Goal: Information Seeking & Learning: Find specific fact

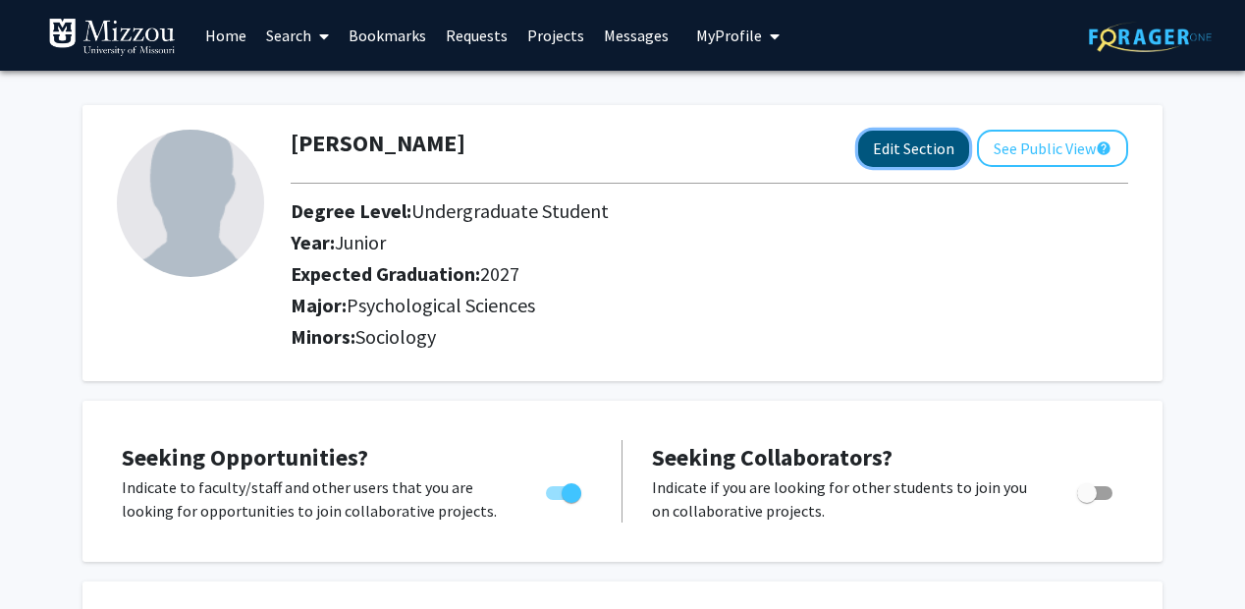
click at [904, 140] on button "Edit Section" at bounding box center [913, 149] width 111 height 36
select select "junior"
select select "2027"
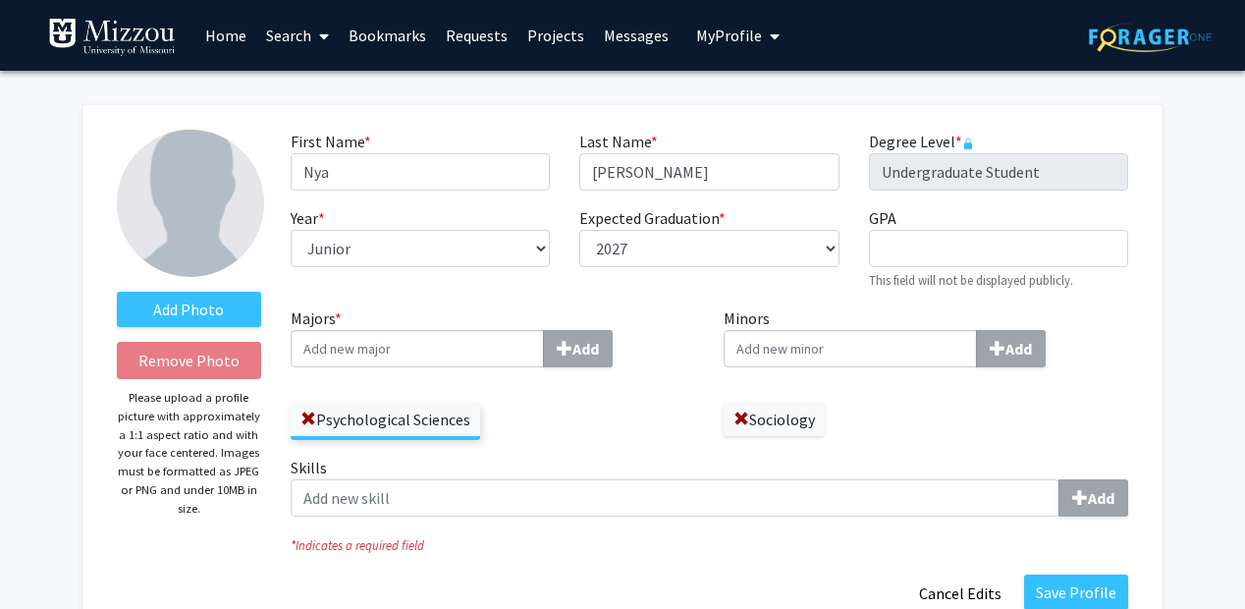
click at [494, 337] on input "Majors * Add" at bounding box center [417, 348] width 253 height 37
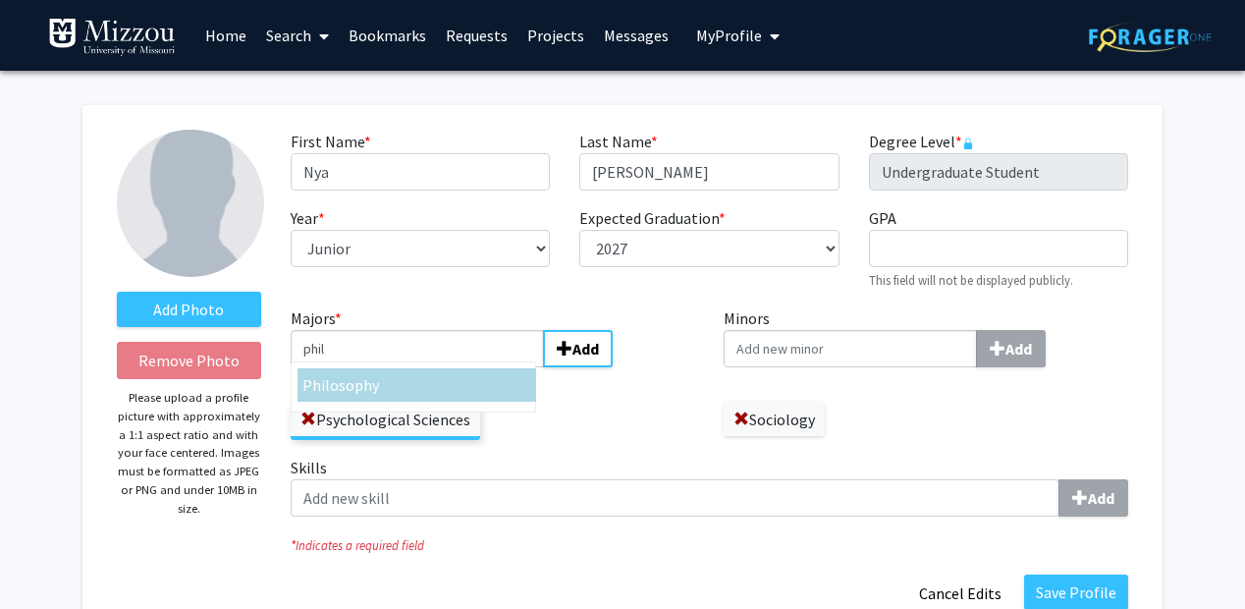
type input "phil"
click at [489, 380] on div "Phil osophy" at bounding box center [416, 385] width 229 height 24
click at [489, 367] on input "phil" at bounding box center [417, 348] width 253 height 37
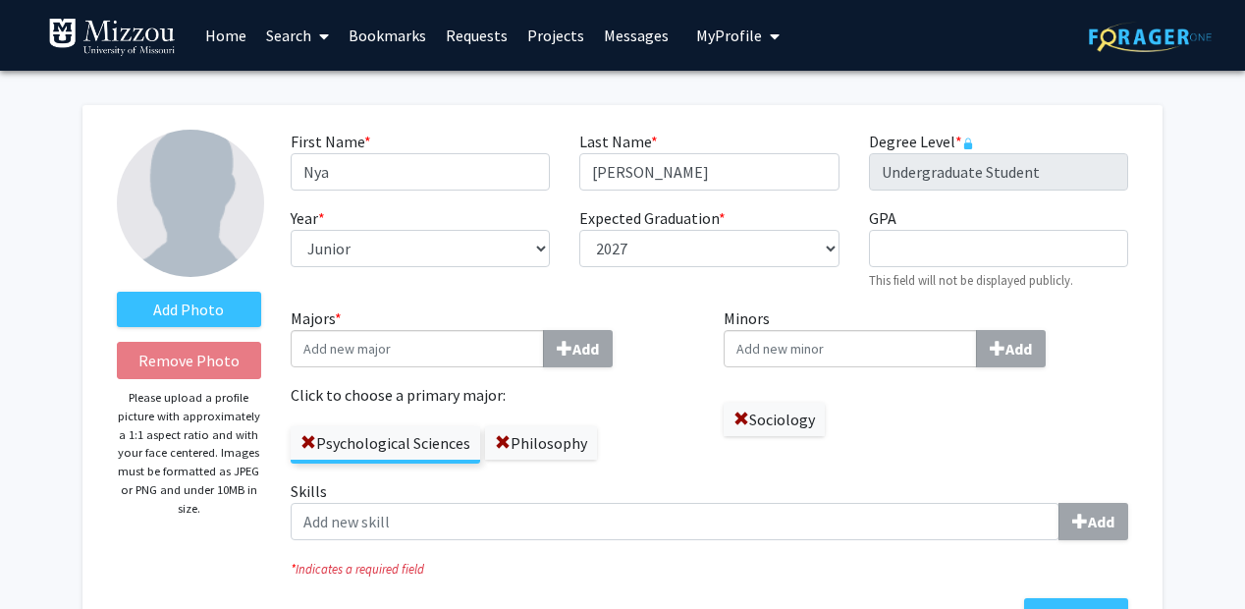
click at [643, 429] on div "Psychological Sciences Philosophy" at bounding box center [493, 434] width 405 height 57
click at [383, 442] on label "Psychological Sciences" at bounding box center [386, 442] width 190 height 33
click at [0, 0] on input "Psychological Sciences" at bounding box center [0, 0] width 0 height 0
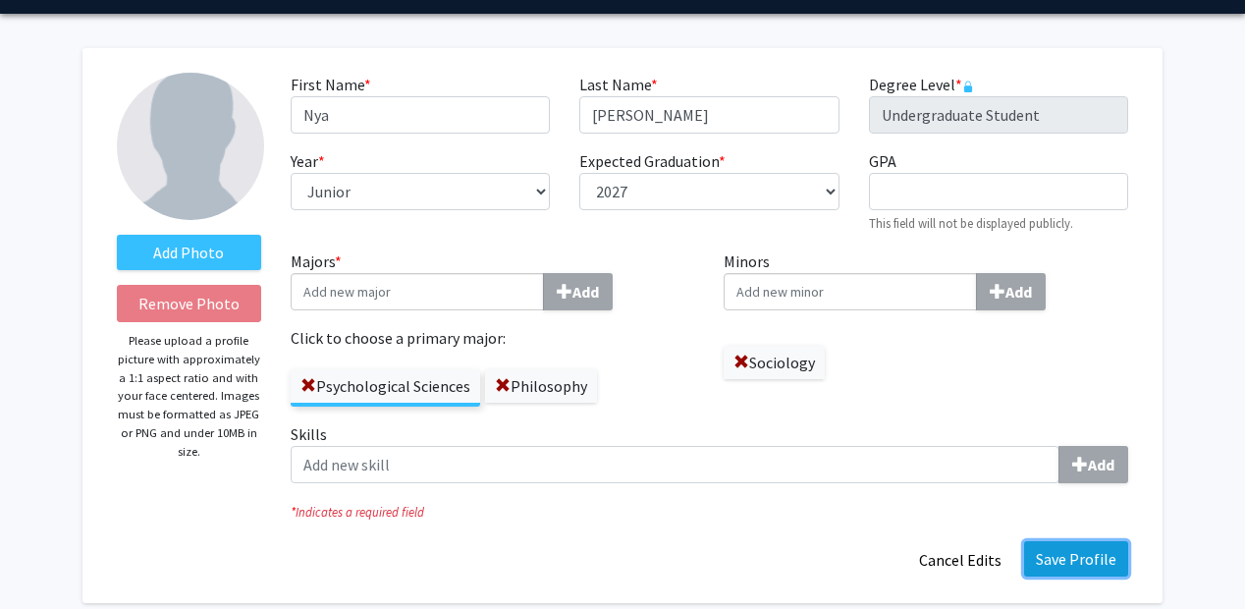
click at [1077, 546] on button "Save Profile" at bounding box center [1076, 558] width 104 height 35
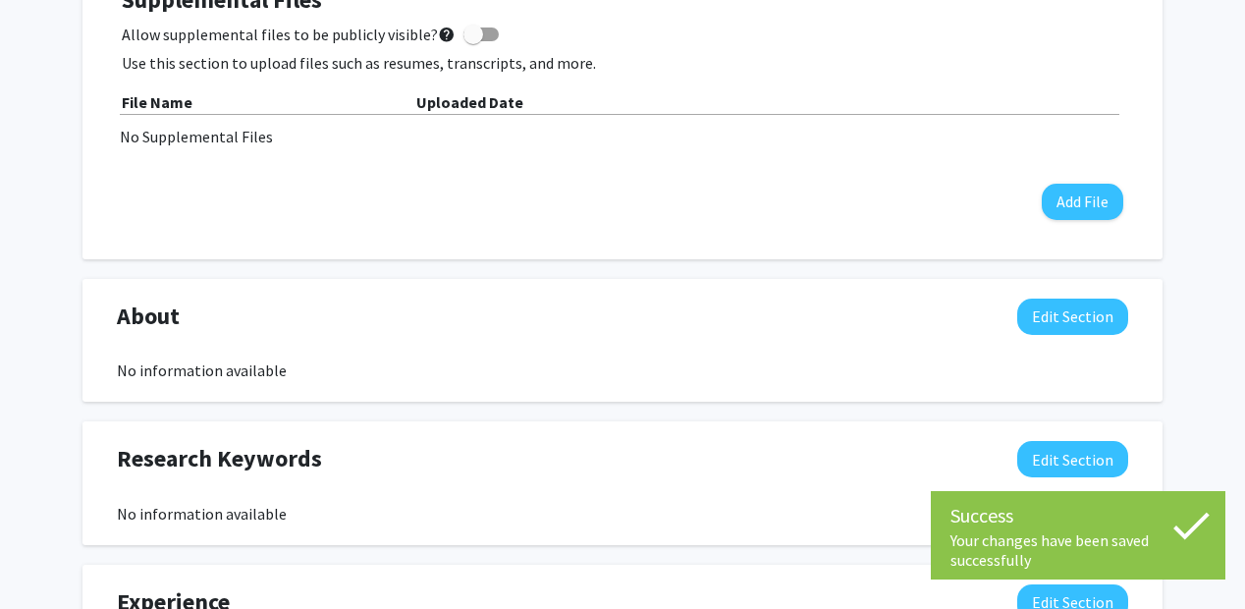
scroll to position [0, 0]
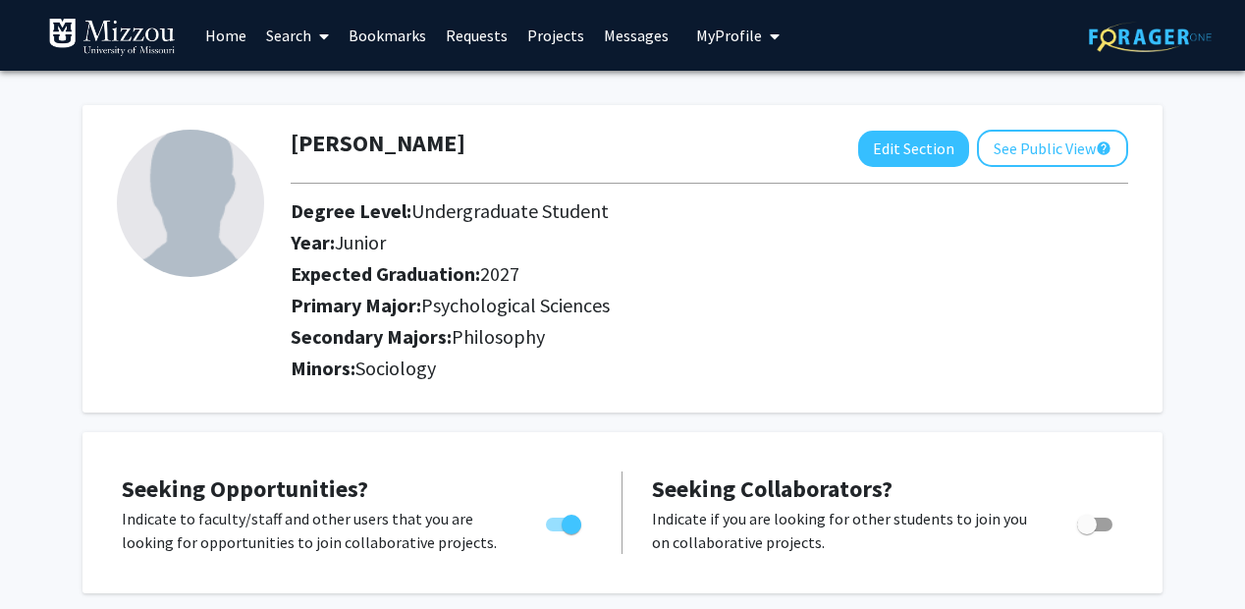
click at [242, 39] on link "Home" at bounding box center [225, 35] width 61 height 69
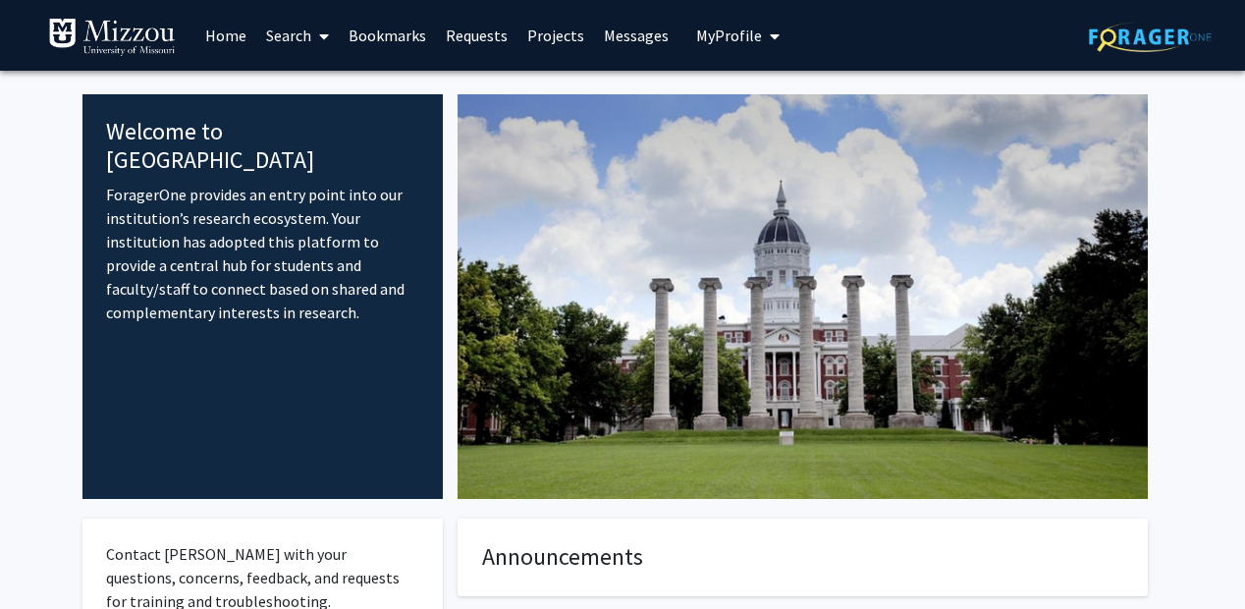
click at [273, 37] on link "Search" at bounding box center [297, 35] width 82 height 69
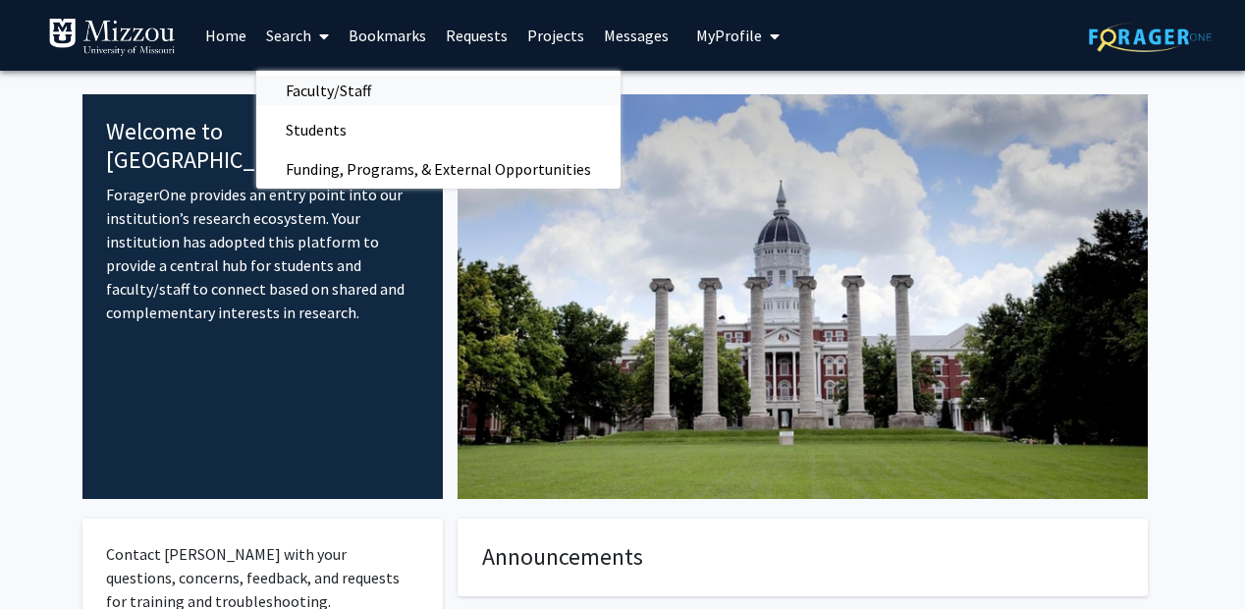
click at [314, 84] on span "Faculty/Staff" at bounding box center [328, 90] width 144 height 39
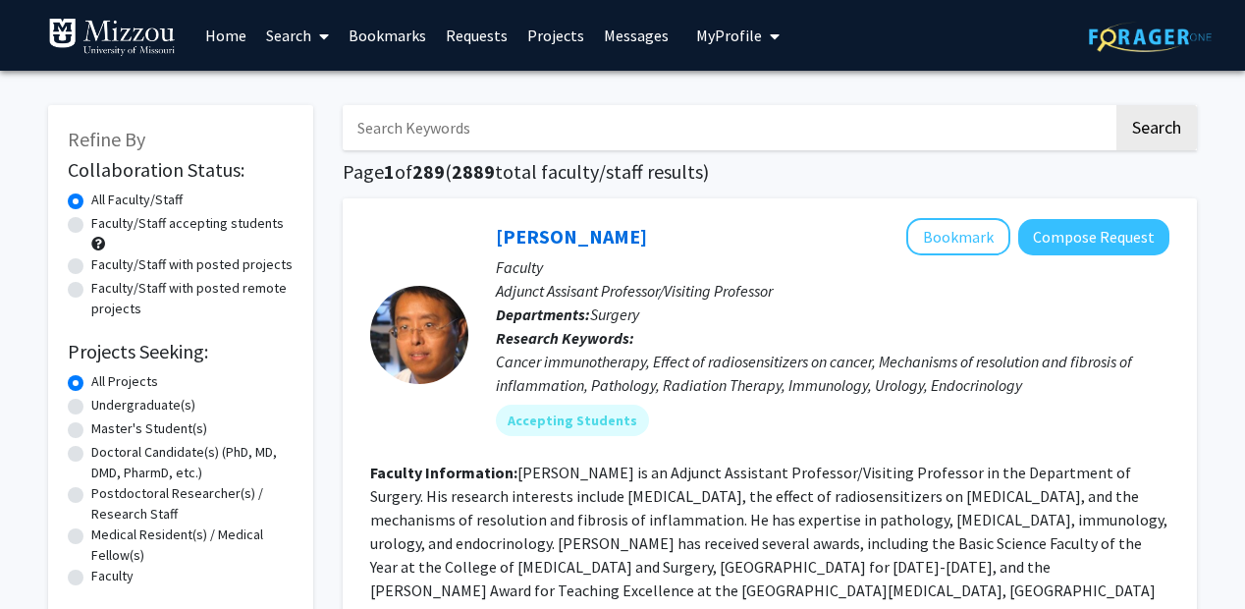
click at [384, 115] on input "Search Keywords" at bounding box center [728, 127] width 771 height 45
click at [1116, 105] on button "Search" at bounding box center [1156, 127] width 81 height 45
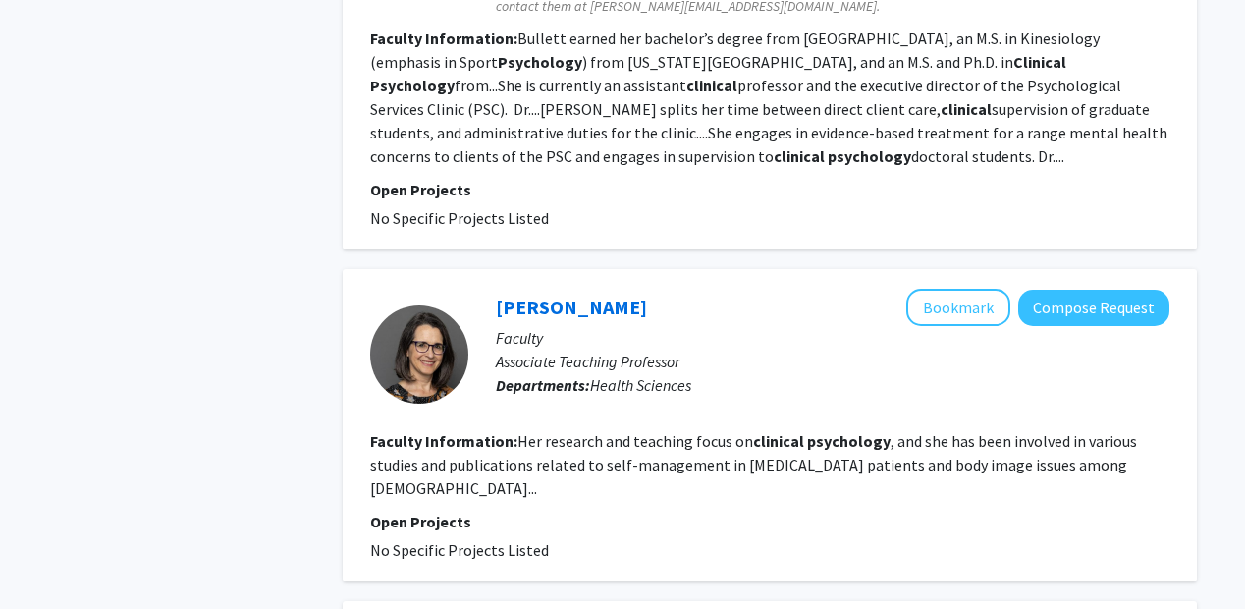
scroll to position [1753, 0]
click at [605, 430] on fg-read-more "Her research and teaching focus on clinical psychology , and she has been invol…" at bounding box center [753, 463] width 767 height 67
click at [631, 509] on p "Open Projects" at bounding box center [769, 521] width 799 height 24
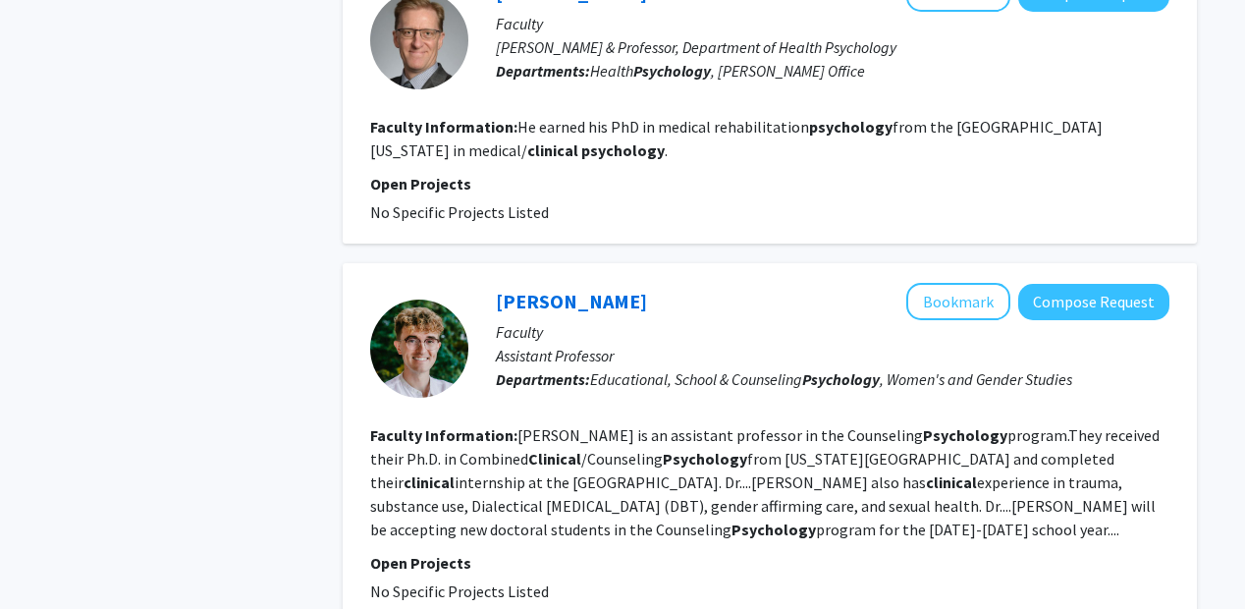
scroll to position [2825, 0]
click at [777, 424] on fg-read-more "Joshua Parmenter is an assistant professor in the Counseling Psychology program…" at bounding box center [764, 481] width 789 height 114
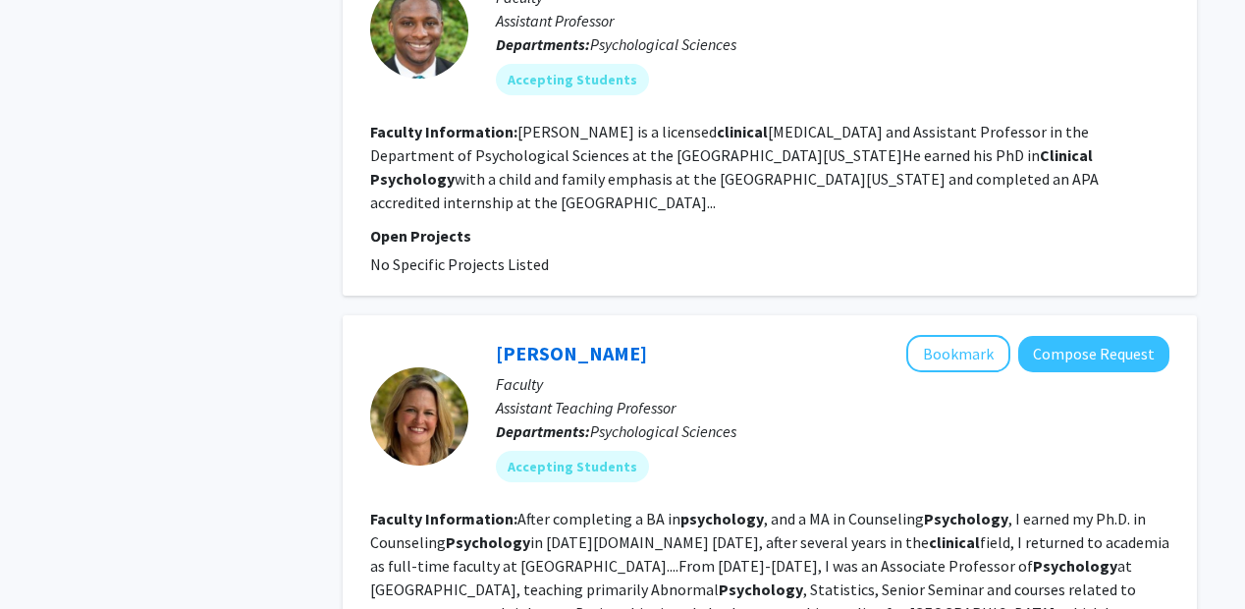
scroll to position [3600, 0]
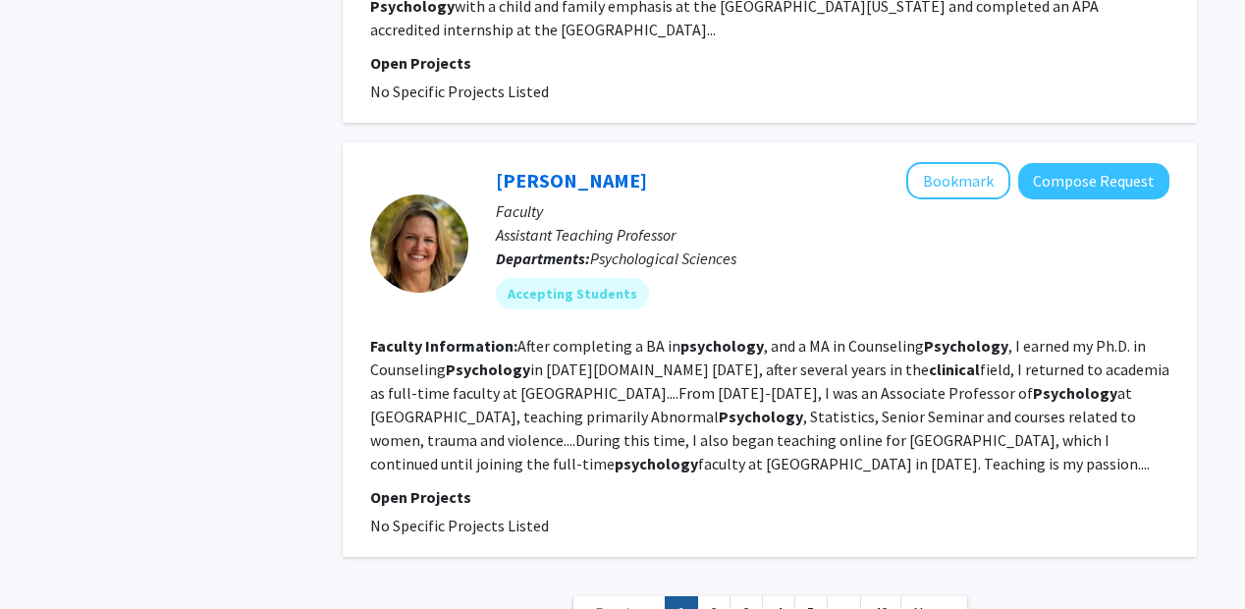
scroll to position [3731, 0]
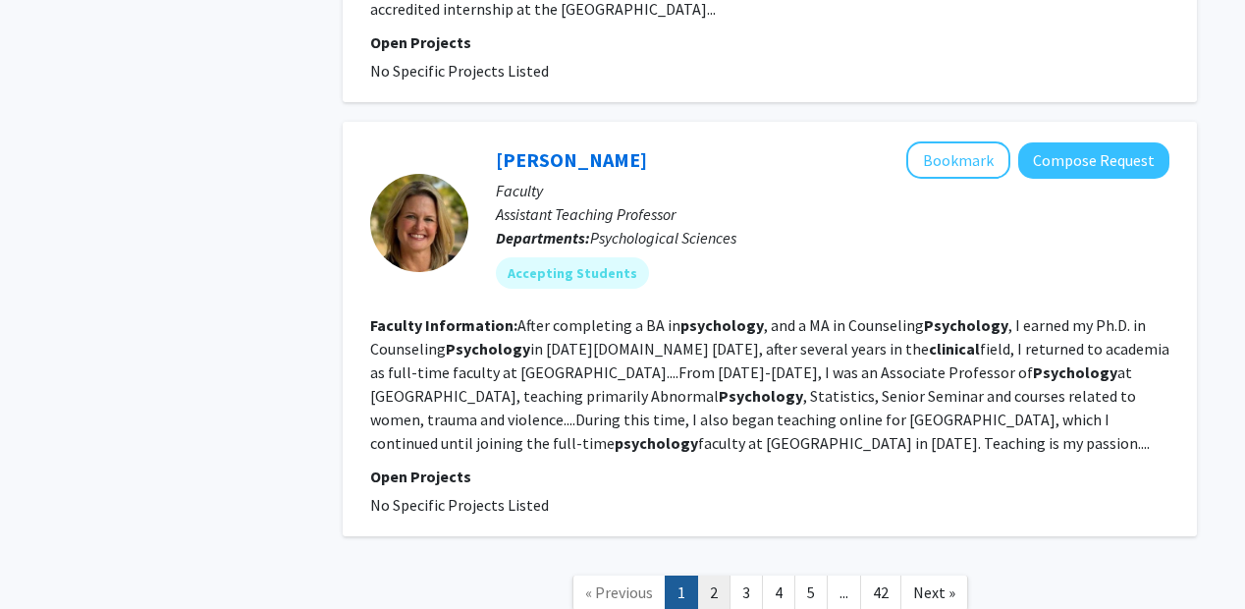
click at [729, 575] on link "2" at bounding box center [713, 592] width 33 height 34
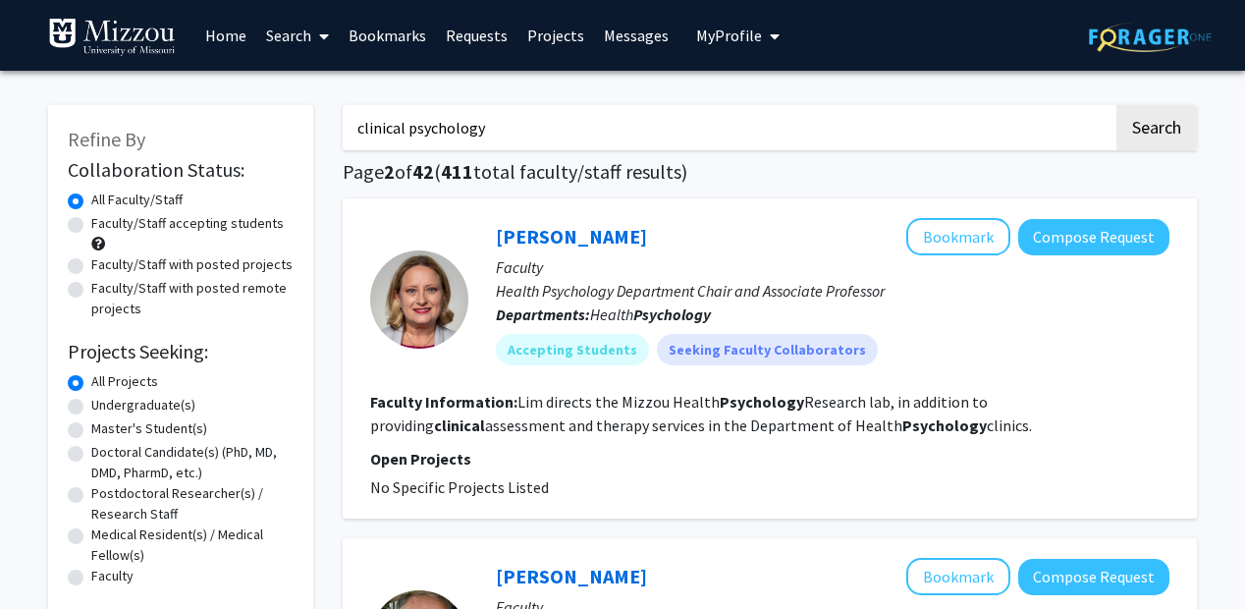
click at [557, 141] on input "clinical psychology" at bounding box center [728, 127] width 771 height 45
type input "troy hall"
click at [1116, 105] on button "Search" at bounding box center [1156, 127] width 81 height 45
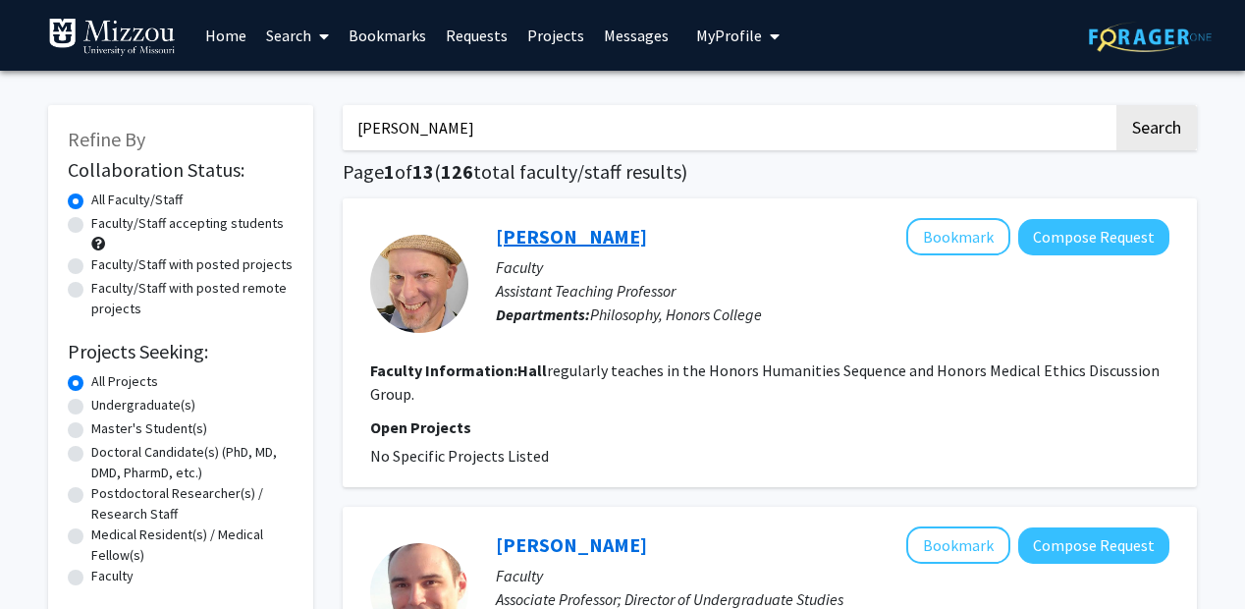
click at [547, 236] on link "Troy Hall" at bounding box center [571, 236] width 151 height 25
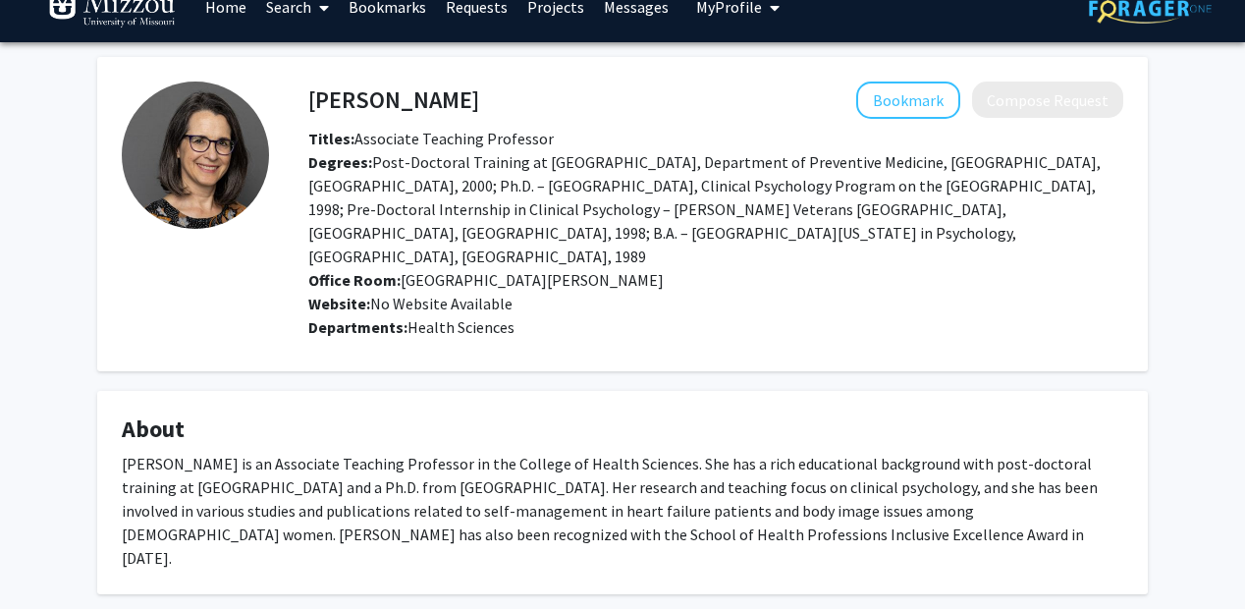
scroll to position [32, 0]
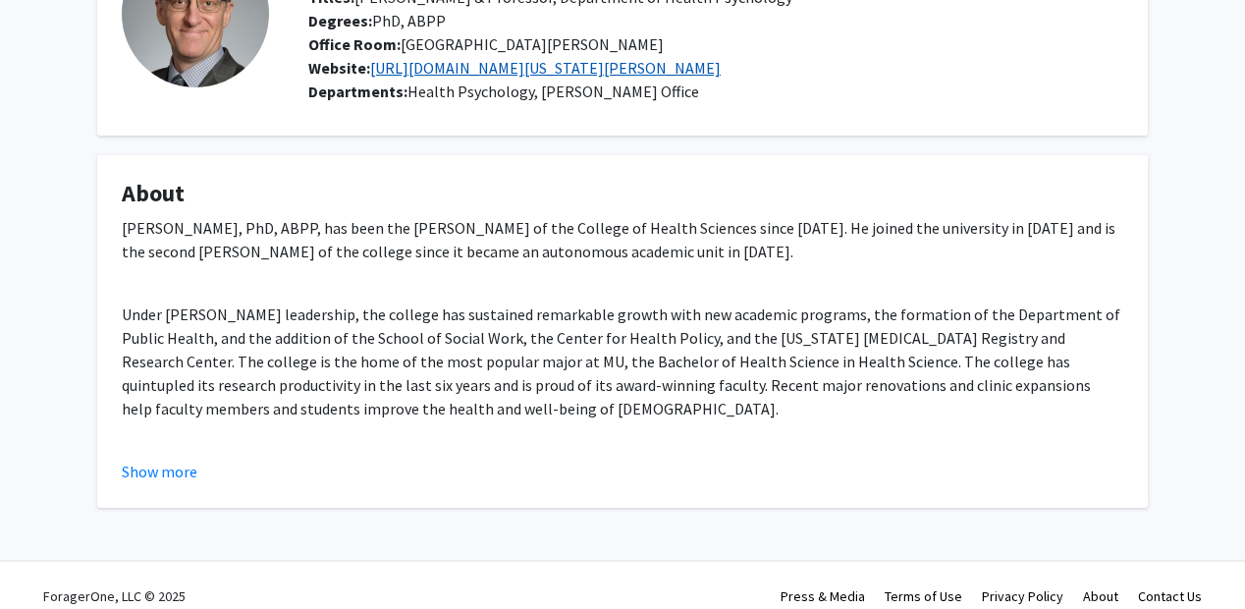
scroll to position [174, 0]
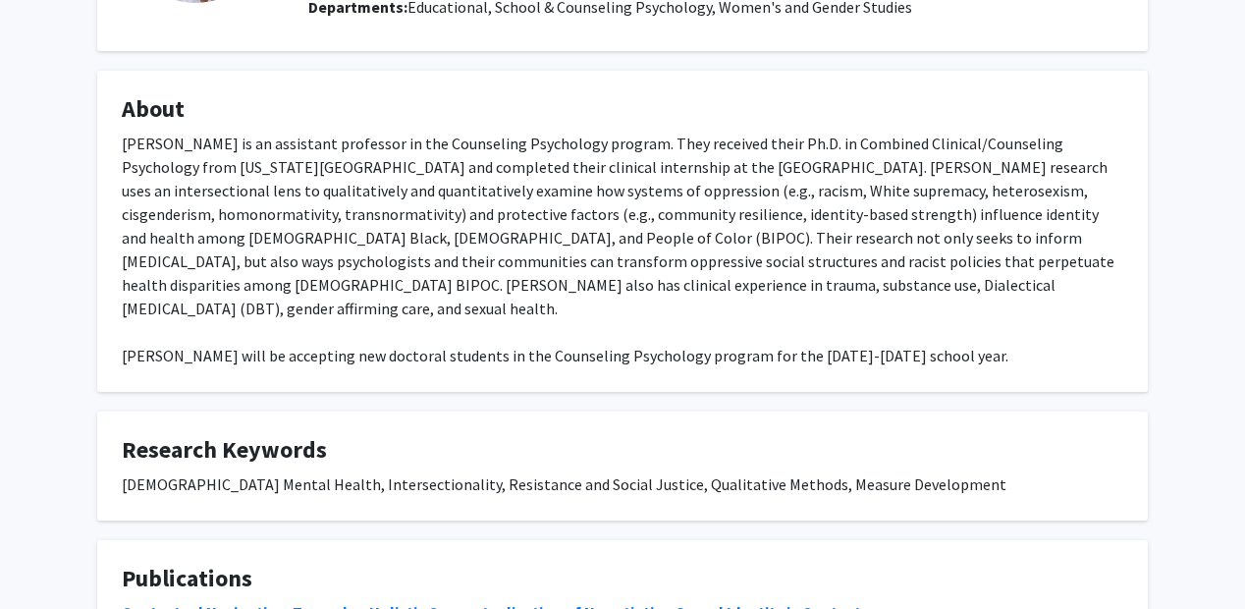
scroll to position [261, 0]
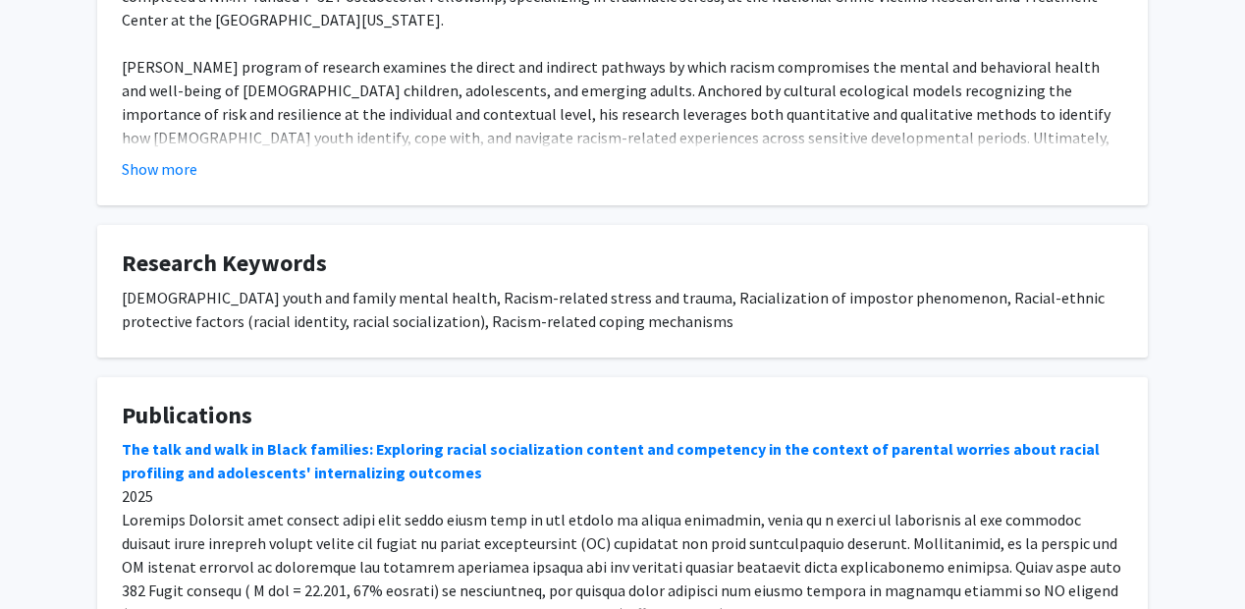
scroll to position [689, 0]
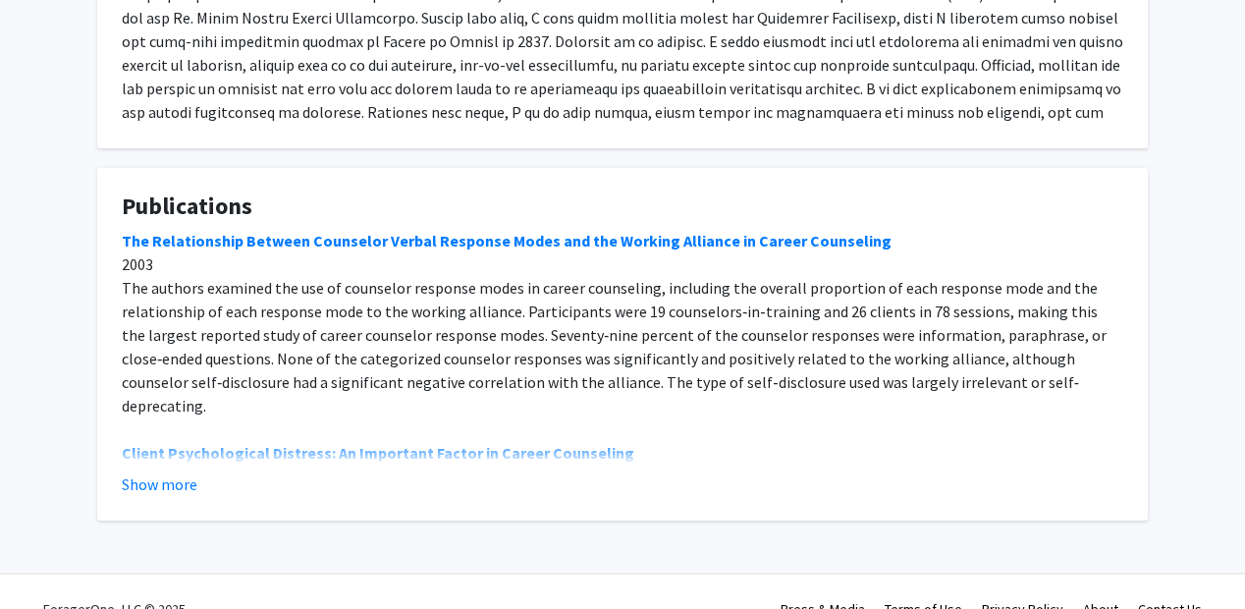
scroll to position [557, 0]
